Goal: Transaction & Acquisition: Purchase product/service

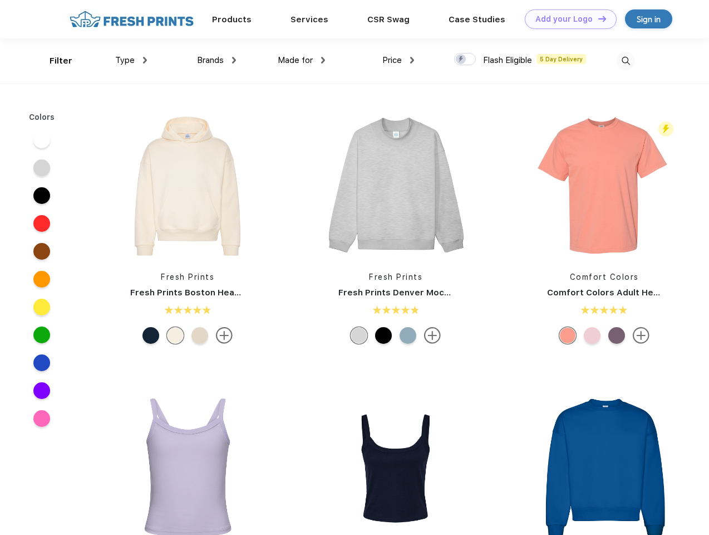
click at [567, 19] on link "Add your Logo Design Tool" at bounding box center [571, 18] width 92 height 19
click at [0, 0] on div "Design Tool" at bounding box center [0, 0] width 0 height 0
click at [598, 18] on link "Add your Logo Design Tool" at bounding box center [571, 18] width 92 height 19
click at [53, 61] on div "Filter" at bounding box center [61, 61] width 23 height 13
click at [131, 60] on span "Type" at bounding box center [124, 60] width 19 height 10
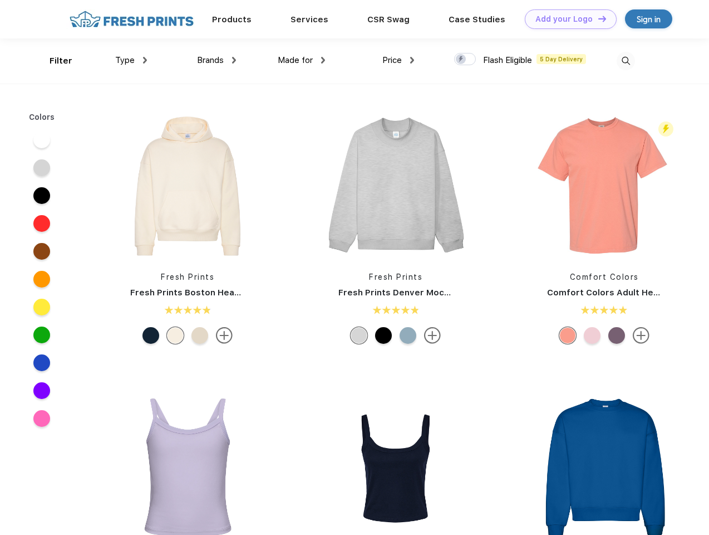
click at [217, 60] on span "Brands" at bounding box center [210, 60] width 27 height 10
click at [302, 60] on span "Made for" at bounding box center [295, 60] width 35 height 10
click at [399, 60] on span "Price" at bounding box center [392, 60] width 19 height 10
click at [466, 60] on div at bounding box center [465, 59] width 22 height 12
click at [462, 60] on input "checkbox" at bounding box center [457, 55] width 7 height 7
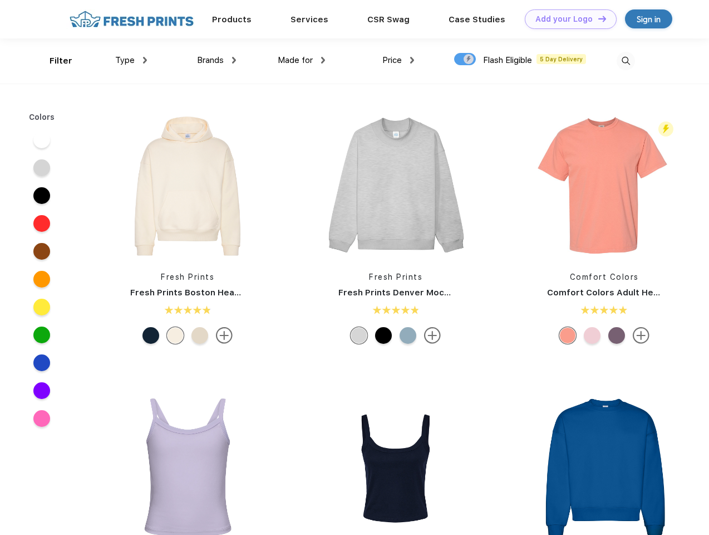
click at [626, 61] on img at bounding box center [626, 61] width 18 height 18
